Goal: Task Accomplishment & Management: Use online tool/utility

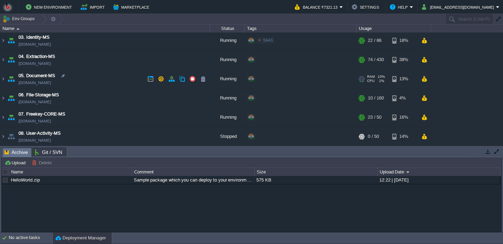
click at [95, 76] on td "05. Document-MS [DOMAIN_NAME]" at bounding box center [104, 78] width 209 height 19
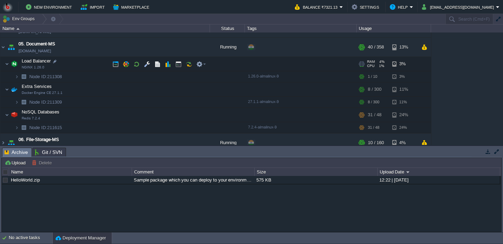
scroll to position [95, 0]
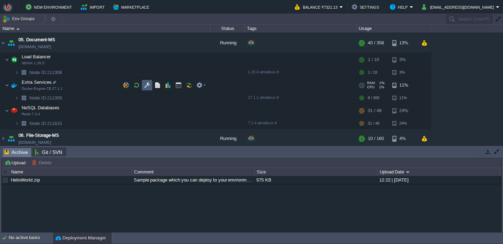
click at [146, 88] on button "button" at bounding box center [147, 85] width 6 height 6
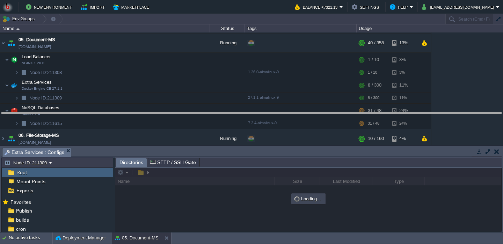
drag, startPoint x: 170, startPoint y: 151, endPoint x: 155, endPoint y: 115, distance: 39.5
click at [155, 115] on body "New Environment Import Marketplace Bonus ₹0.00 Upgrade Account Balance ₹7321.13…" at bounding box center [251, 122] width 503 height 244
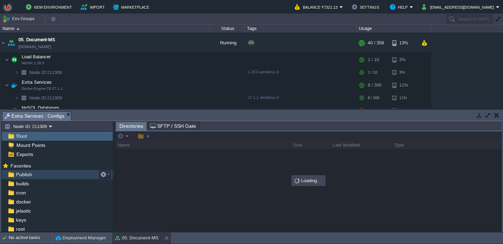
click at [68, 178] on div "Publish" at bounding box center [57, 174] width 111 height 9
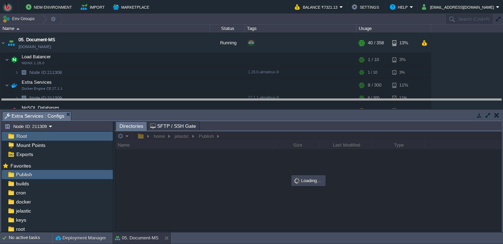
drag, startPoint x: 255, startPoint y: 119, endPoint x: 254, endPoint y: 102, distance: 16.5
click at [254, 102] on body "New Environment Import Marketplace Bonus ₹0.00 Upgrade Account Balance ₹7321.13…" at bounding box center [251, 122] width 503 height 244
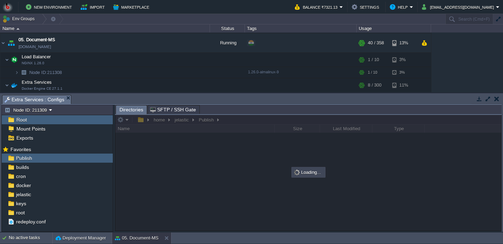
click at [222, 185] on div at bounding box center [308, 173] width 386 height 116
click at [239, 166] on div at bounding box center [308, 173] width 386 height 116
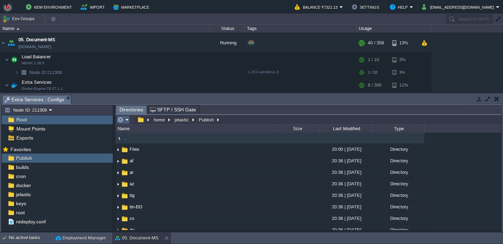
click at [124, 120] on em at bounding box center [123, 120] width 12 height 6
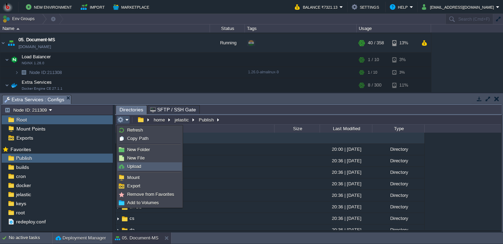
click at [136, 165] on span "Upload" at bounding box center [134, 166] width 14 height 5
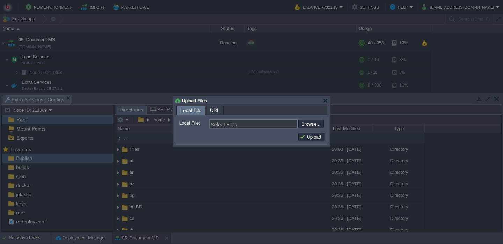
click at [313, 128] on div "Select Files Browse..." at bounding box center [266, 123] width 115 height 9
click at [308, 125] on input "file" at bounding box center [279, 124] width 88 height 8
type input "C:\fakepath\PdfGenerateMicroservice.dll"
type input "PdfGenerateMicroservice.dll"
click at [313, 139] on button "Upload" at bounding box center [310, 137] width 23 height 6
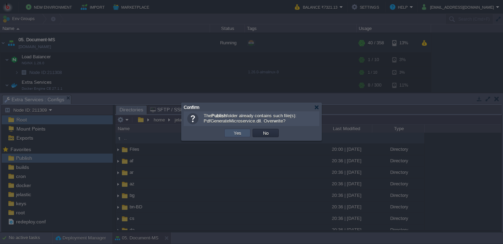
click at [240, 134] on button "Yes" at bounding box center [237, 133] width 12 height 6
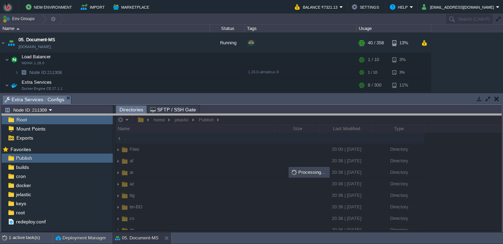
drag, startPoint x: 183, startPoint y: 104, endPoint x: 183, endPoint y: 137, distance: 32.8
click at [183, 137] on body "New Environment Import Marketplace Bonus ₹0.00 Upgrade Account Balance ₹7321.13…" at bounding box center [251, 122] width 503 height 244
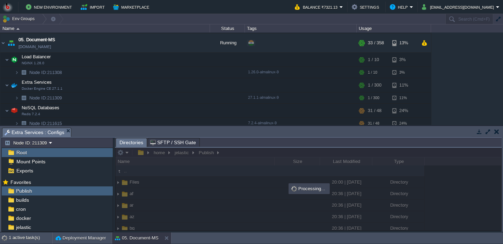
click at [169, 131] on body "New Environment Import Marketplace Bonus ₹0.00 Upgrade Account Balance ₹7321.13…" at bounding box center [251, 122] width 503 height 244
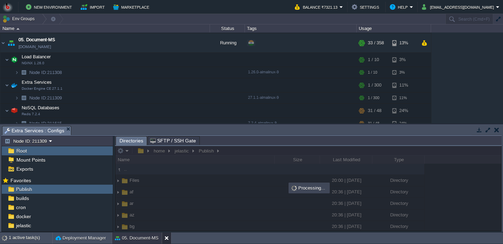
click at [165, 237] on button at bounding box center [167, 238] width 7 height 7
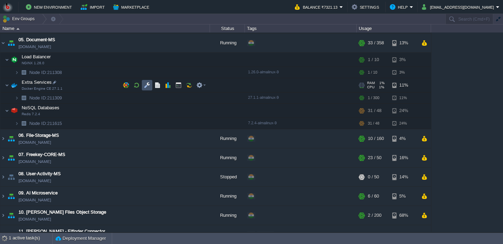
click at [148, 86] on button "button" at bounding box center [147, 85] width 6 height 6
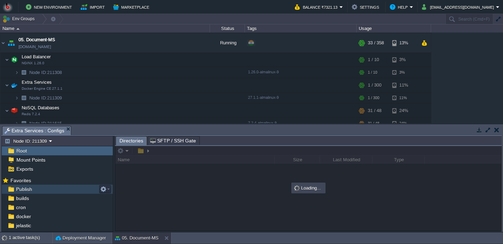
click at [39, 191] on div "Publish" at bounding box center [57, 189] width 111 height 9
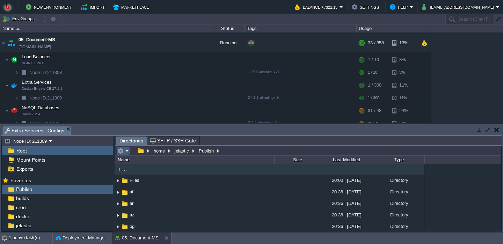
click at [126, 154] on em at bounding box center [123, 151] width 12 height 6
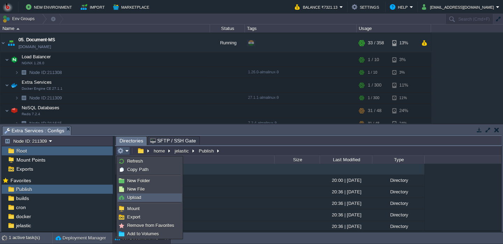
click at [139, 199] on span "Upload" at bounding box center [134, 197] width 14 height 5
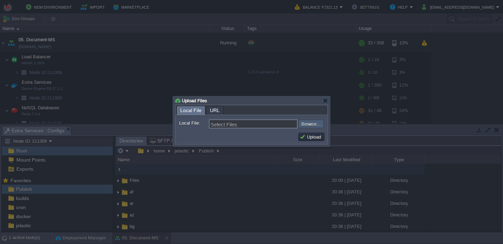
click at [310, 128] on input "file" at bounding box center [279, 124] width 88 height 8
type input "C:\fakepath\PdfGenerateMicroservice.dll"
type input "PdfGenerateMicroservice.dll"
click at [315, 140] on button "Upload" at bounding box center [310, 137] width 23 height 6
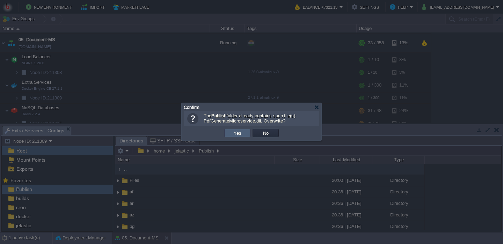
click at [244, 133] on td "Yes" at bounding box center [237, 133] width 26 height 8
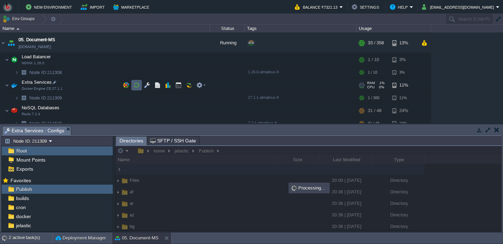
click at [135, 88] on button "button" at bounding box center [136, 85] width 6 height 6
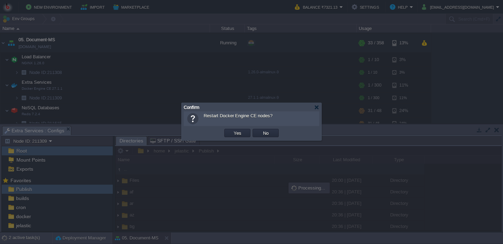
click at [230, 138] on td "Yes" at bounding box center [237, 133] width 28 height 10
click at [236, 132] on button "Yes" at bounding box center [237, 133] width 12 height 6
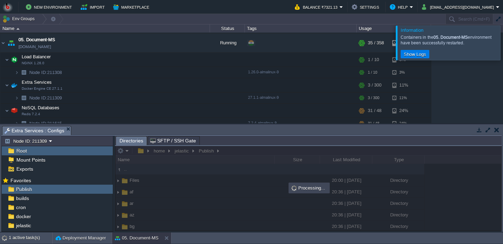
click at [146, 139] on em "Directories" at bounding box center [132, 140] width 27 height 9
